Goal: Transaction & Acquisition: Register for event/course

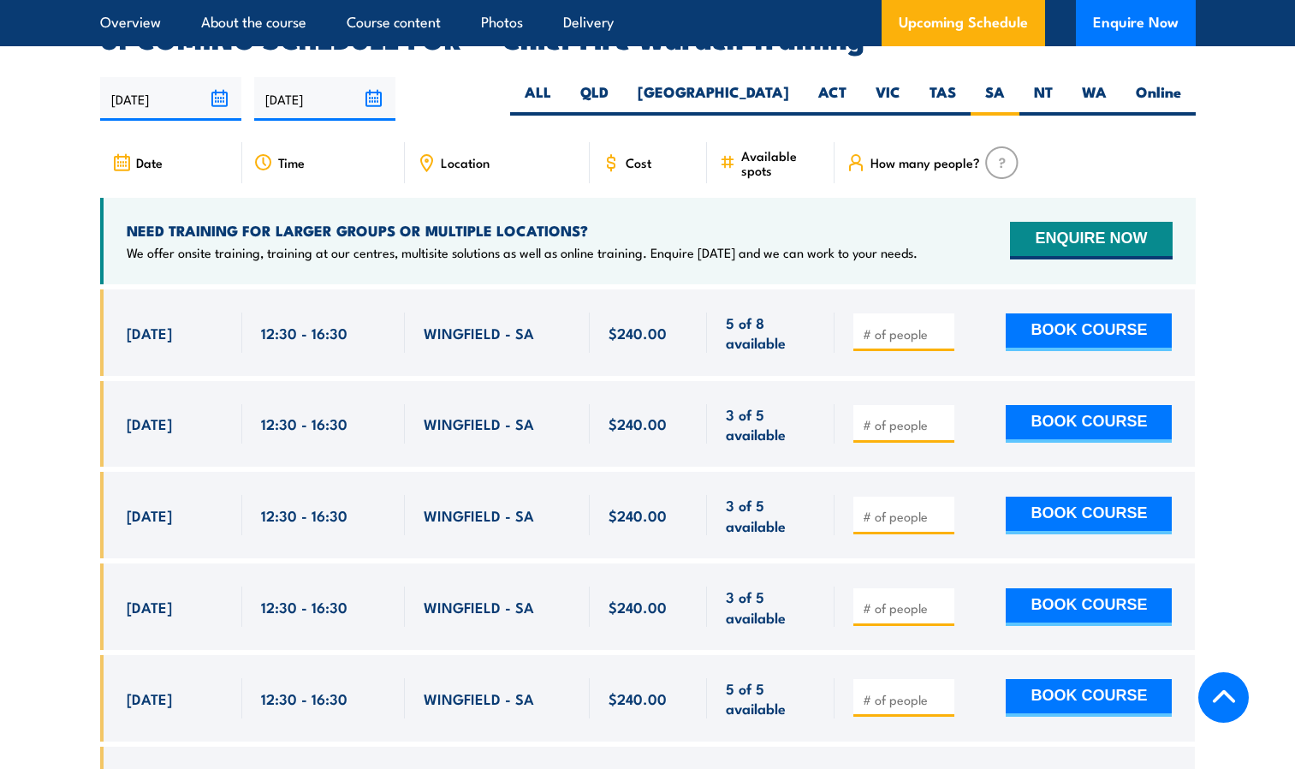
click at [889, 325] on input "number" at bounding box center [906, 333] width 86 height 17
type input "2"
click at [1045, 313] on button "BOOK COURSE" at bounding box center [1089, 332] width 166 height 38
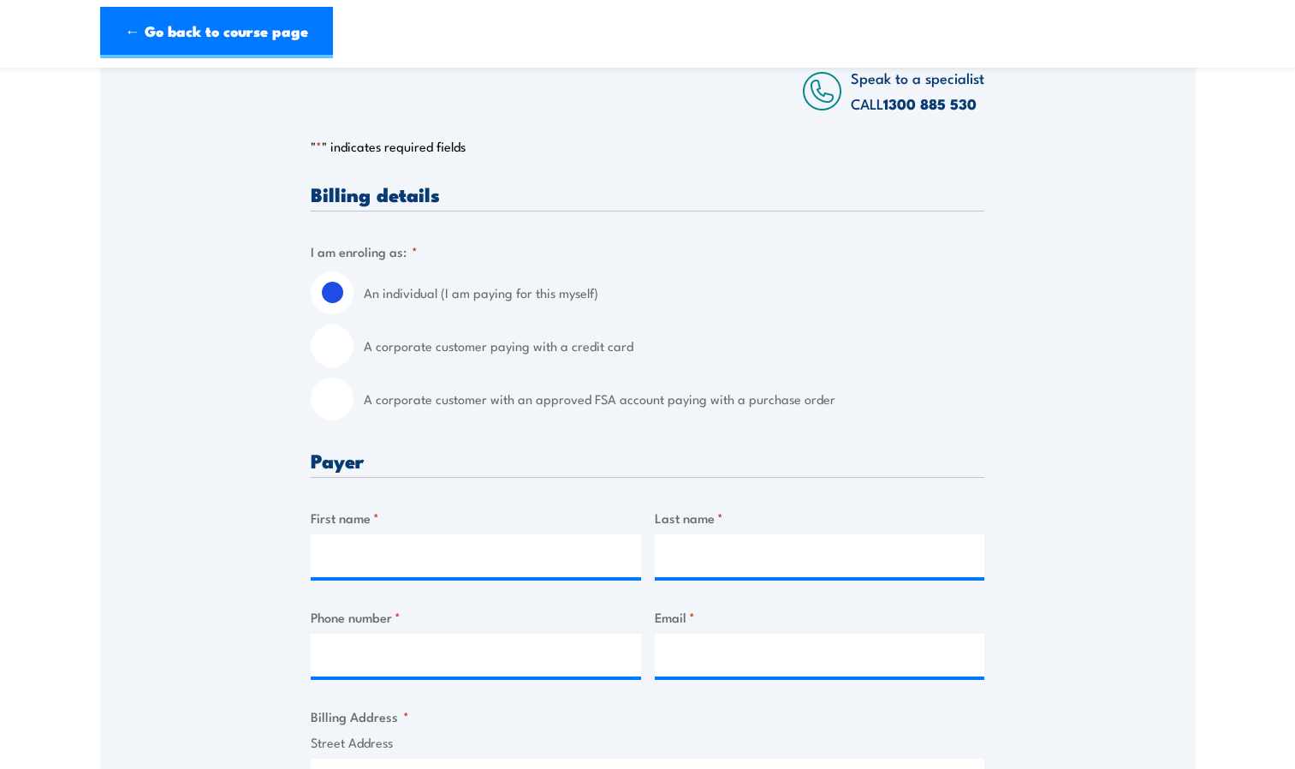
scroll to position [295, 0]
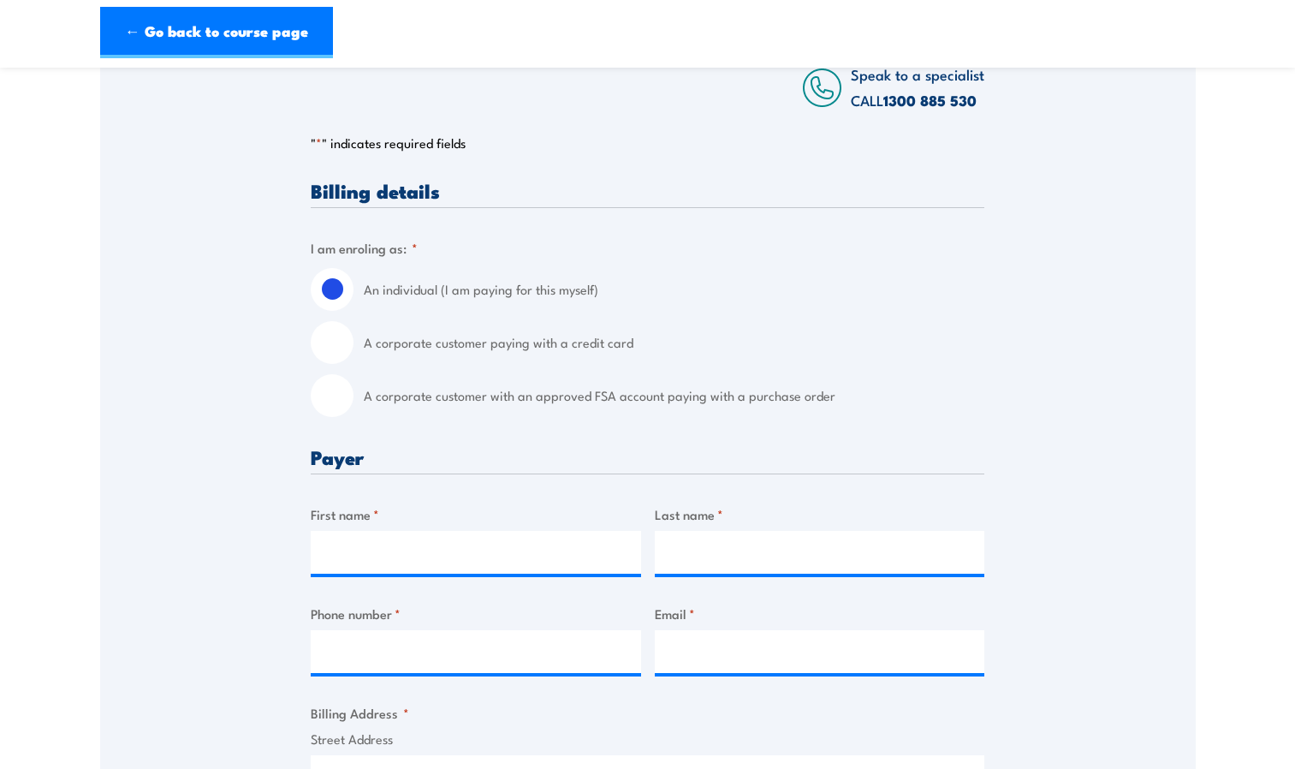
click at [533, 330] on label "A corporate customer paying with a credit card" at bounding box center [674, 342] width 621 height 43
click at [354, 330] on input "A corporate customer paying with a credit card" at bounding box center [332, 342] width 43 height 43
radio input "true"
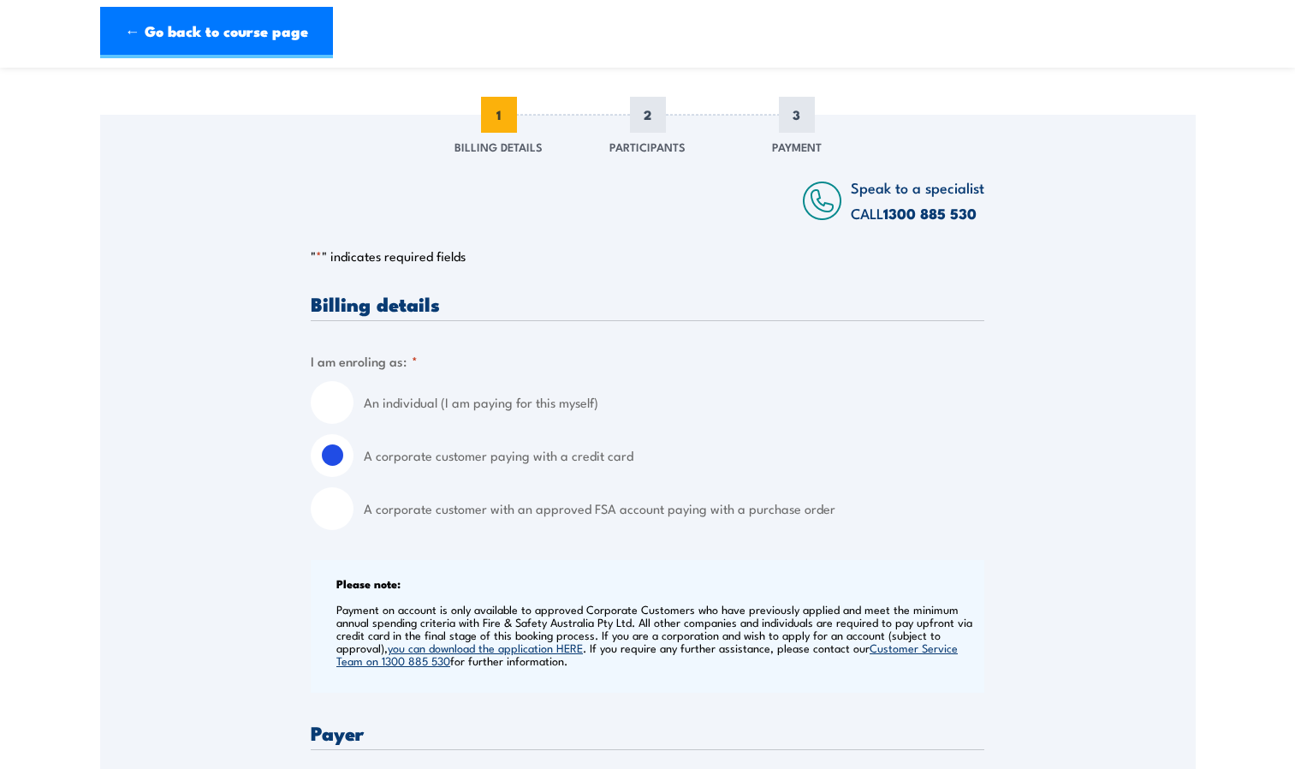
scroll to position [186, 0]
